Goal: Information Seeking & Learning: Understand process/instructions

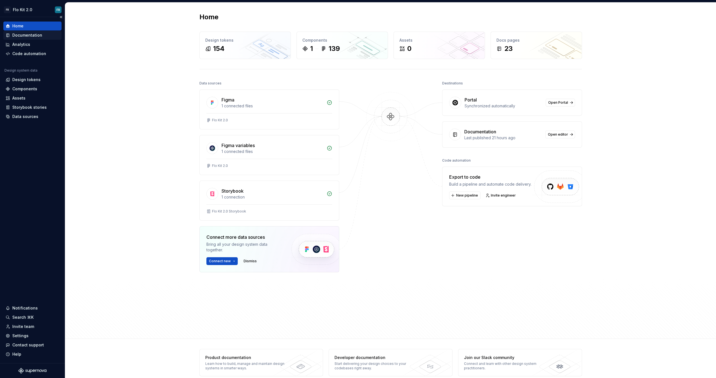
click at [33, 33] on div "Documentation" at bounding box center [27, 35] width 30 height 6
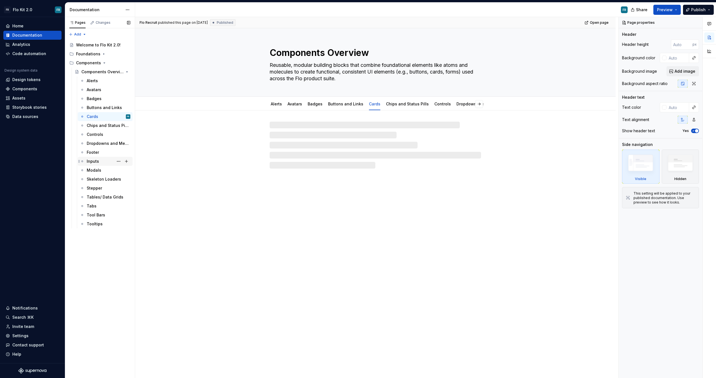
click at [98, 161] on div "Inputs" at bounding box center [93, 162] width 12 height 6
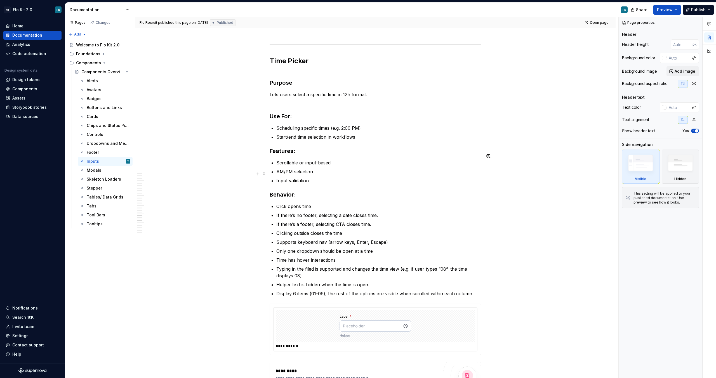
scroll to position [2621, 0]
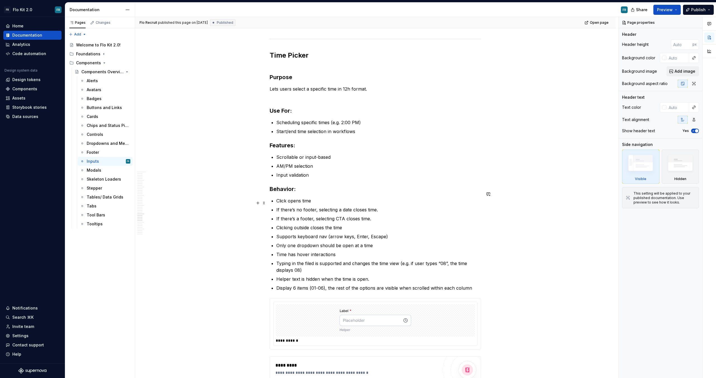
click at [309, 207] on p "If there’s no footer, selecting a date closes time." at bounding box center [378, 210] width 205 height 7
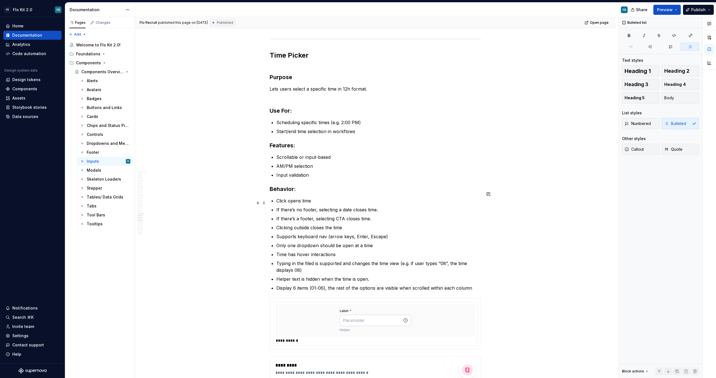
click at [309, 207] on p "If there’s no footer, selecting a date closes time." at bounding box center [378, 210] width 205 height 7
click at [364, 207] on p "If there’s no footer, selecting a date closes time." at bounding box center [378, 210] width 205 height 7
drag, startPoint x: 384, startPoint y: 204, endPoint x: 272, endPoint y: 205, distance: 112.2
click at [311, 242] on p "Only one dropdown should be open at a time" at bounding box center [378, 245] width 205 height 7
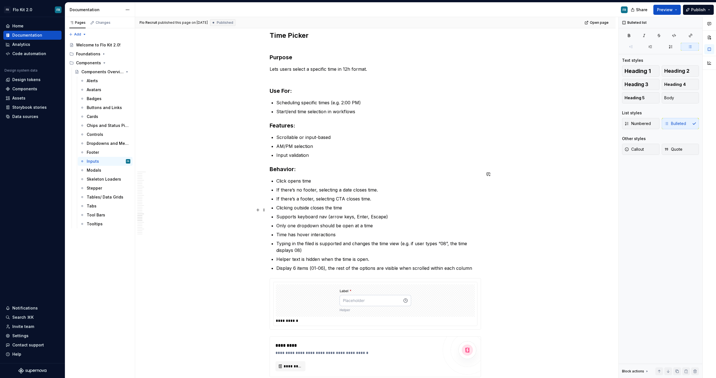
scroll to position [2667, 0]
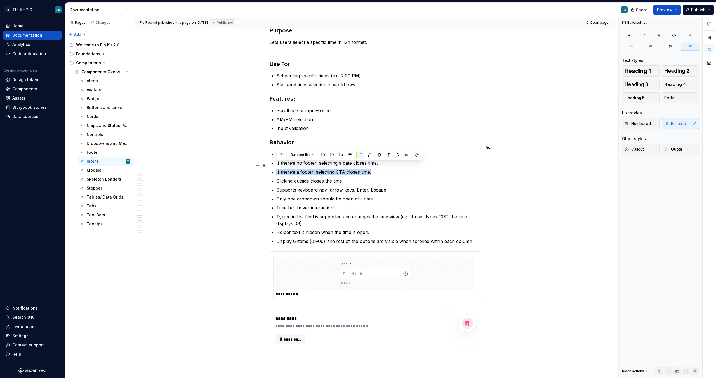
drag, startPoint x: 374, startPoint y: 164, endPoint x: 273, endPoint y: 162, distance: 101.9
click at [276, 169] on li "If there’s a footer, selecting CTA closes time." at bounding box center [378, 172] width 205 height 7
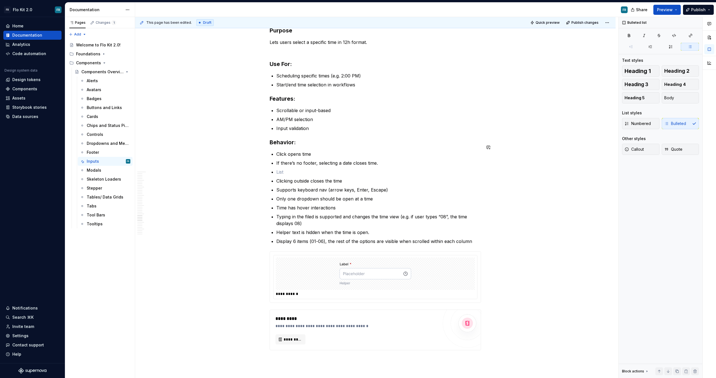
type textarea "*"
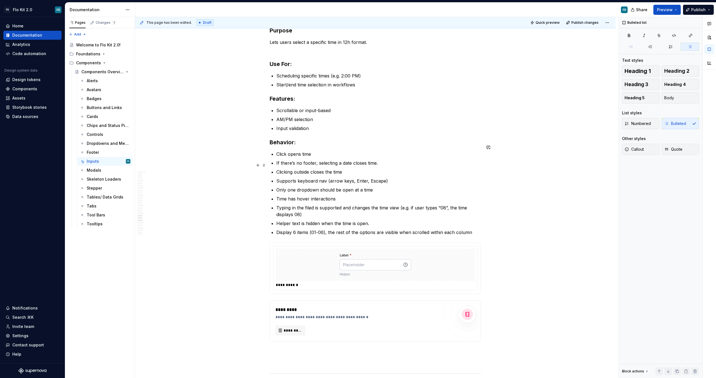
click at [338, 169] on p "Clicking outside closes the time" at bounding box center [378, 172] width 205 height 7
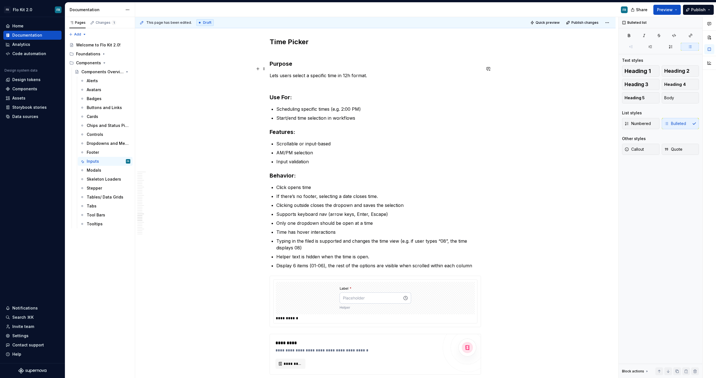
scroll to position [2612, 0]
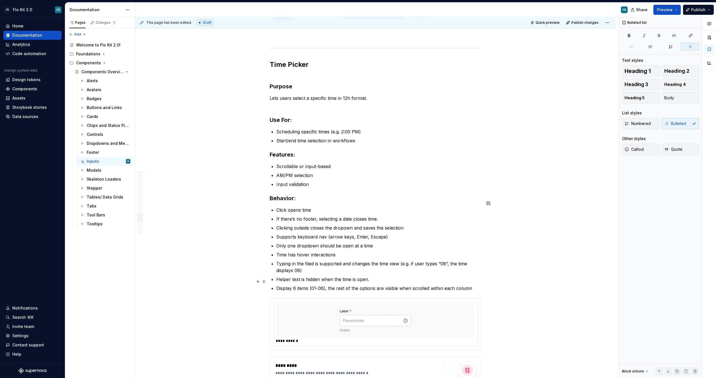
drag, startPoint x: 477, startPoint y: 283, endPoint x: 473, endPoint y: 284, distance: 3.5
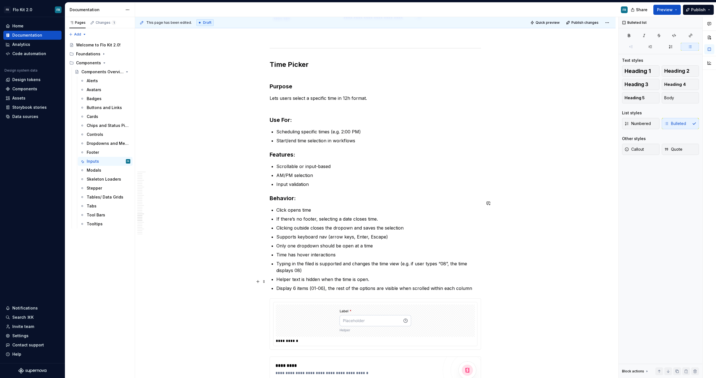
click at [477, 285] on p "Display 6 items (01-06), the rest of the options are visible when scrolled with…" at bounding box center [378, 288] width 205 height 7
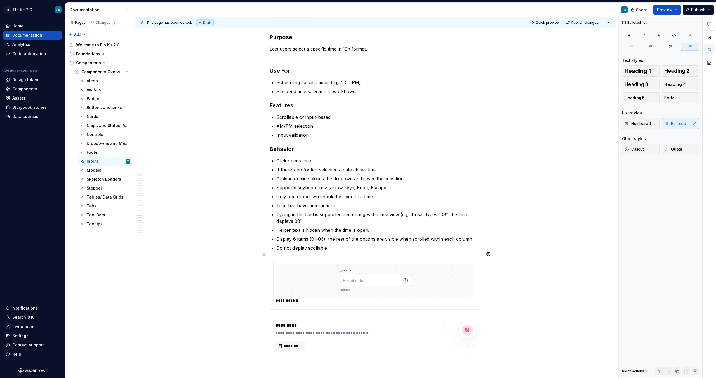
scroll to position [2666, 0]
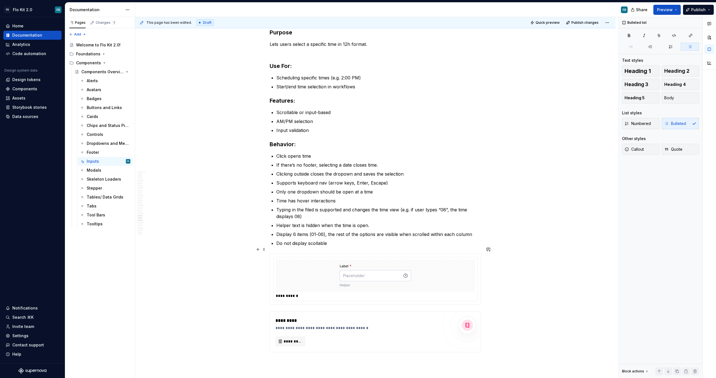
click at [430, 271] on div at bounding box center [375, 276] width 199 height 32
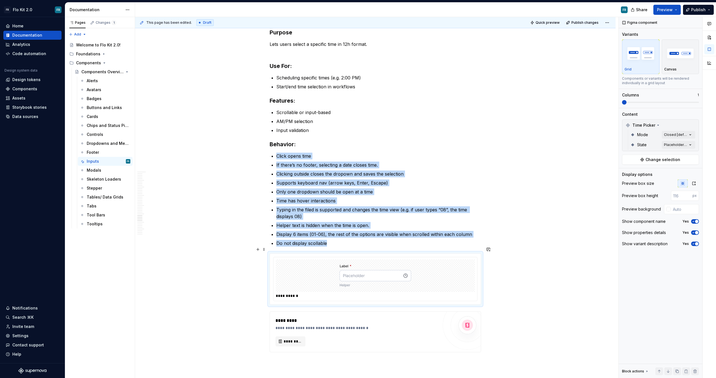
click at [433, 271] on div at bounding box center [375, 276] width 199 height 32
click at [687, 144] on div "Comments Open comments No comments yet Select ‘Comment’ from the block context …" at bounding box center [667, 198] width 97 height 362
click at [693, 152] on div "All Includes current and future variants." at bounding box center [657, 157] width 73 height 13
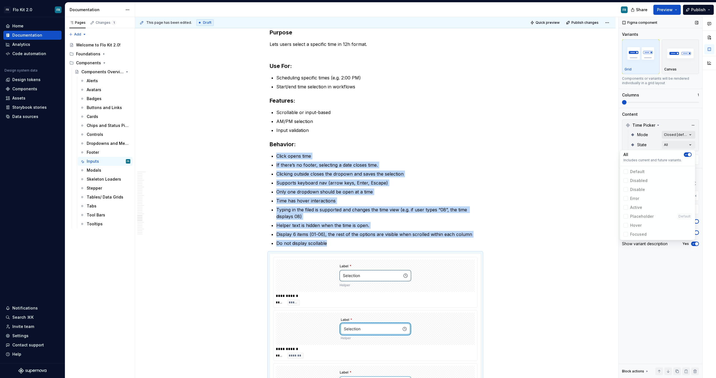
click at [691, 136] on div "Comments Open comments No comments yet Select ‘Comment’ from the block context …" at bounding box center [667, 198] width 97 height 362
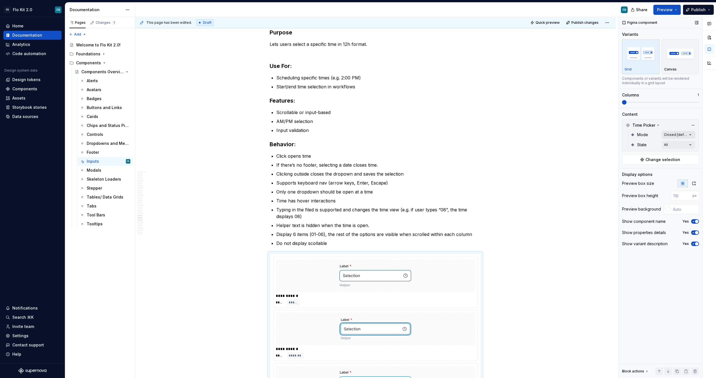
click at [691, 135] on div "Comments Open comments No comments yet Select ‘Comment’ from the block context …" at bounding box center [667, 198] width 97 height 362
click at [687, 144] on span "button" at bounding box center [686, 144] width 3 height 3
click at [660, 104] on div "Comments Open comments No comments yet Select ‘Comment’ from the block context …" at bounding box center [667, 198] width 97 height 362
click at [627, 102] on span at bounding box center [660, 102] width 77 height 4
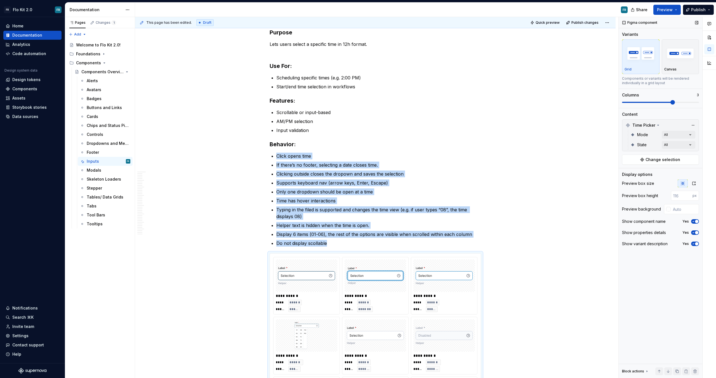
scroll to position [2838, 0]
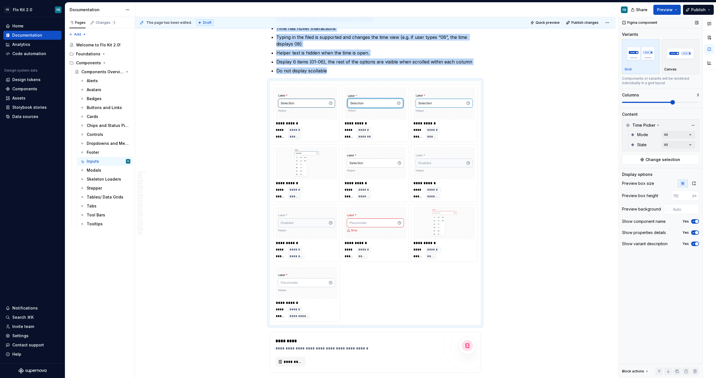
click at [671, 103] on span at bounding box center [673, 102] width 4 height 4
click at [675, 101] on span at bounding box center [673, 102] width 4 height 4
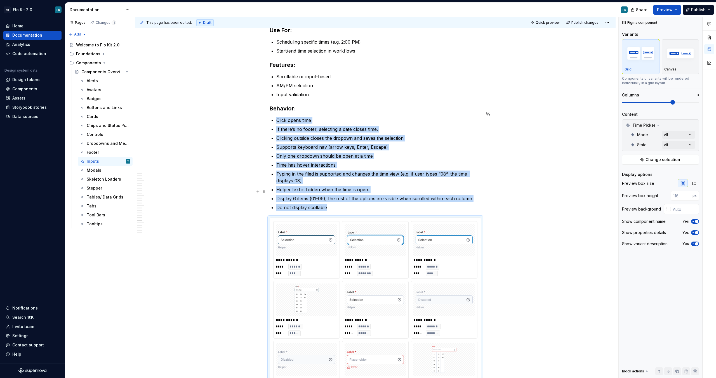
scroll to position [2684, 0]
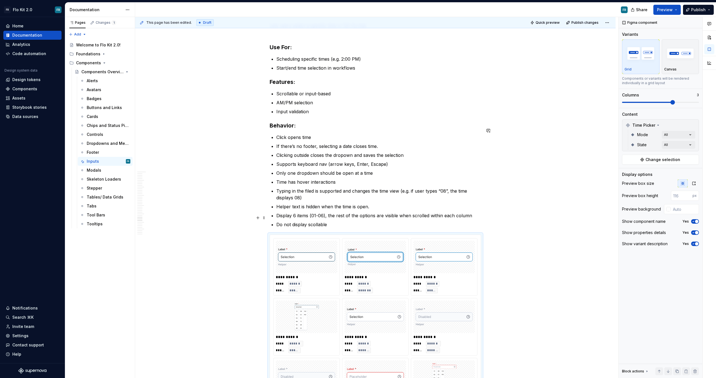
click at [328, 221] on p "Do not display scollable" at bounding box center [378, 224] width 205 height 7
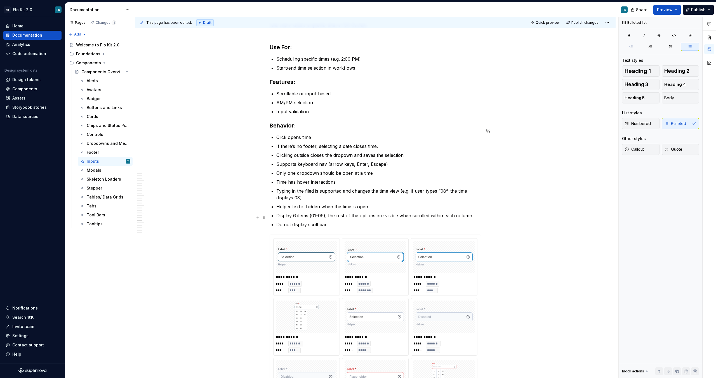
click at [313, 221] on p "Do not display scoll bar" at bounding box center [378, 224] width 205 height 7
click at [340, 221] on p "Do not display scroll bar" at bounding box center [378, 224] width 205 height 7
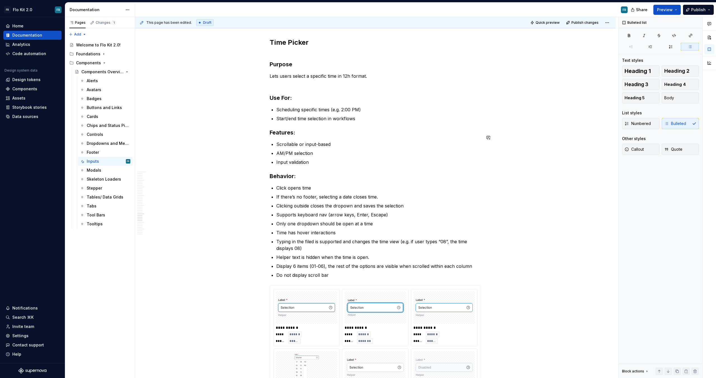
scroll to position [2631, 0]
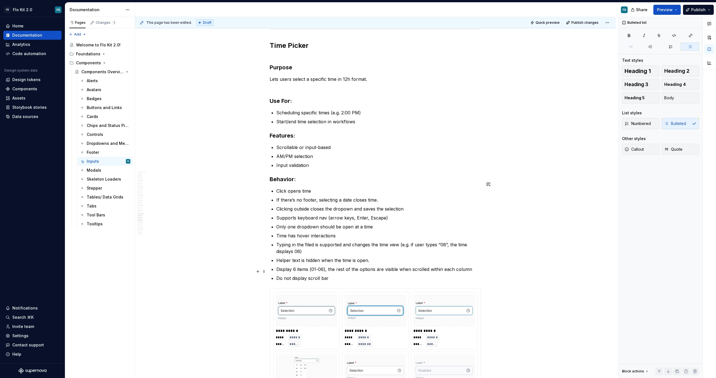
click at [346, 275] on p "Do not display scroll bar" at bounding box center [378, 278] width 205 height 7
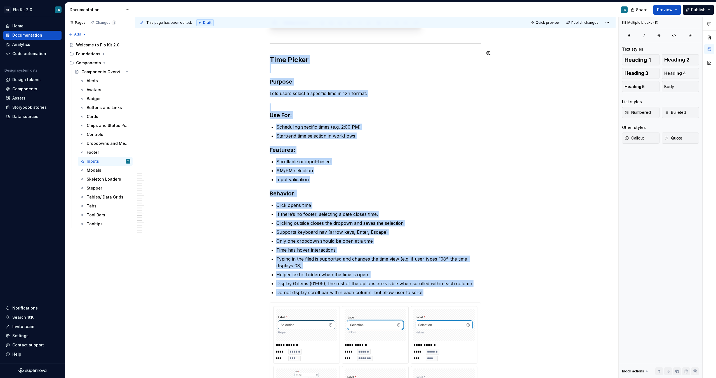
scroll to position [2598, 0]
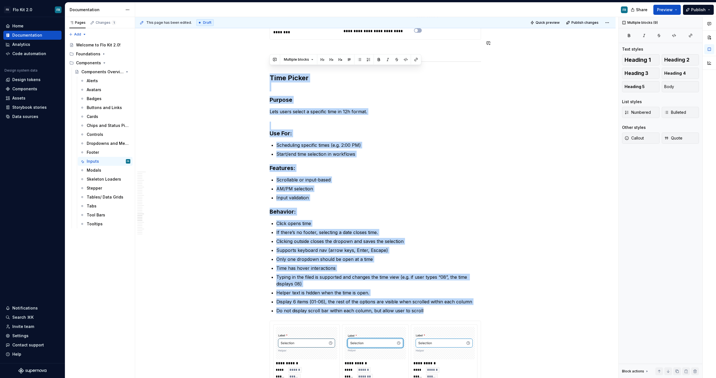
drag, startPoint x: 424, startPoint y: 273, endPoint x: 265, endPoint y: 63, distance: 263.3
copy div "Time Picker Purpose Lets users select a specific time in 12h format. Use For: S…"
type textarea "*"
